Goal: Book appointment/travel/reservation

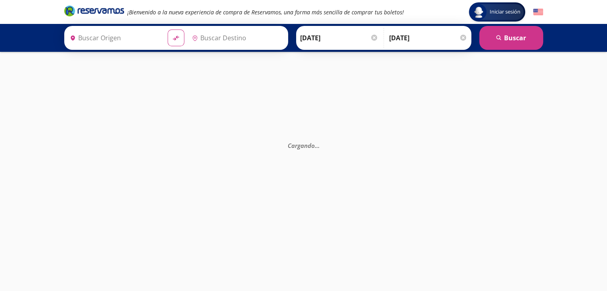
type input "[GEOGRAPHIC_DATA], [GEOGRAPHIC_DATA]"
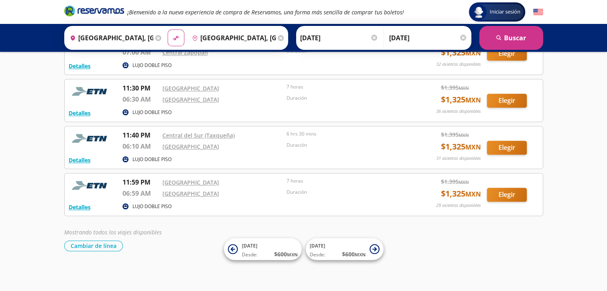
scroll to position [908, 0]
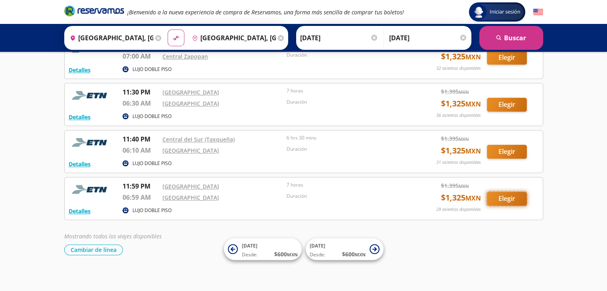
click at [502, 194] on button "Elegir" at bounding box center [507, 199] width 40 height 14
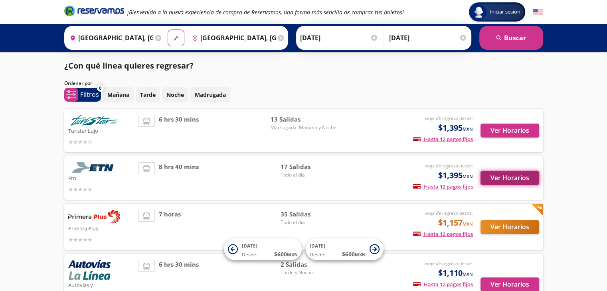
click at [502, 178] on button "Ver Horarios" at bounding box center [510, 178] width 59 height 14
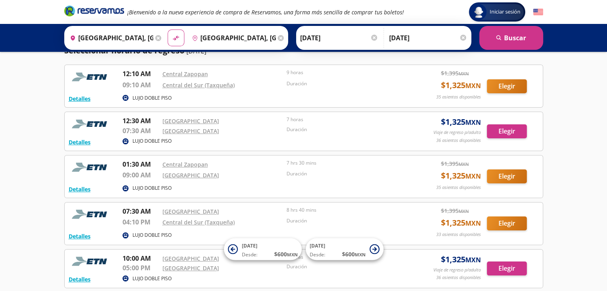
scroll to position [120, 0]
